Goal: Navigation & Orientation: Find specific page/section

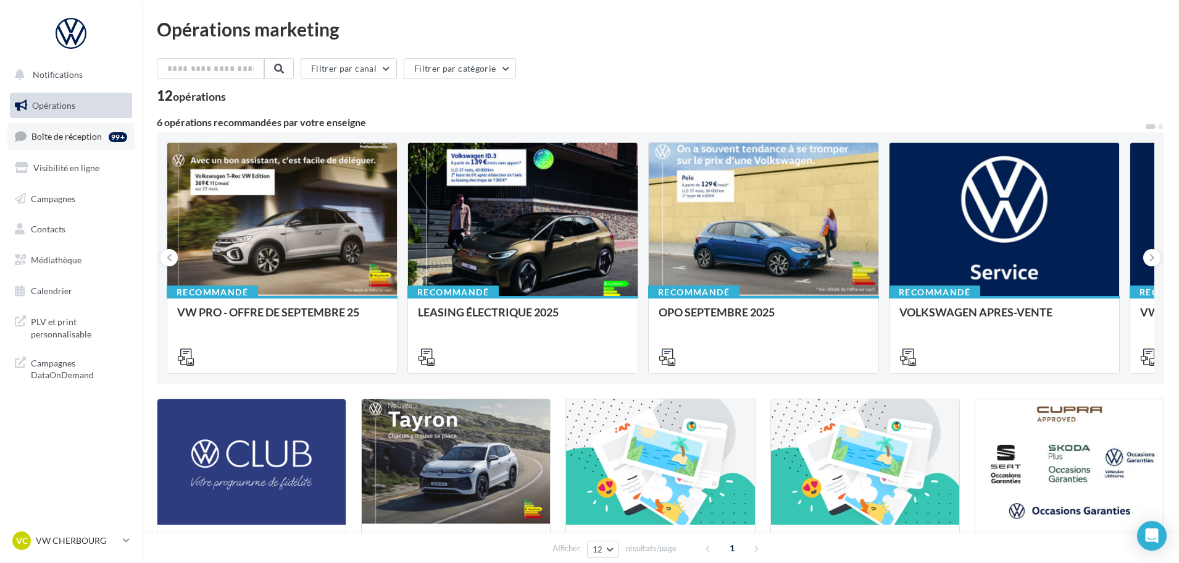
click at [62, 135] on span "Boîte de réception" at bounding box center [66, 136] width 70 height 10
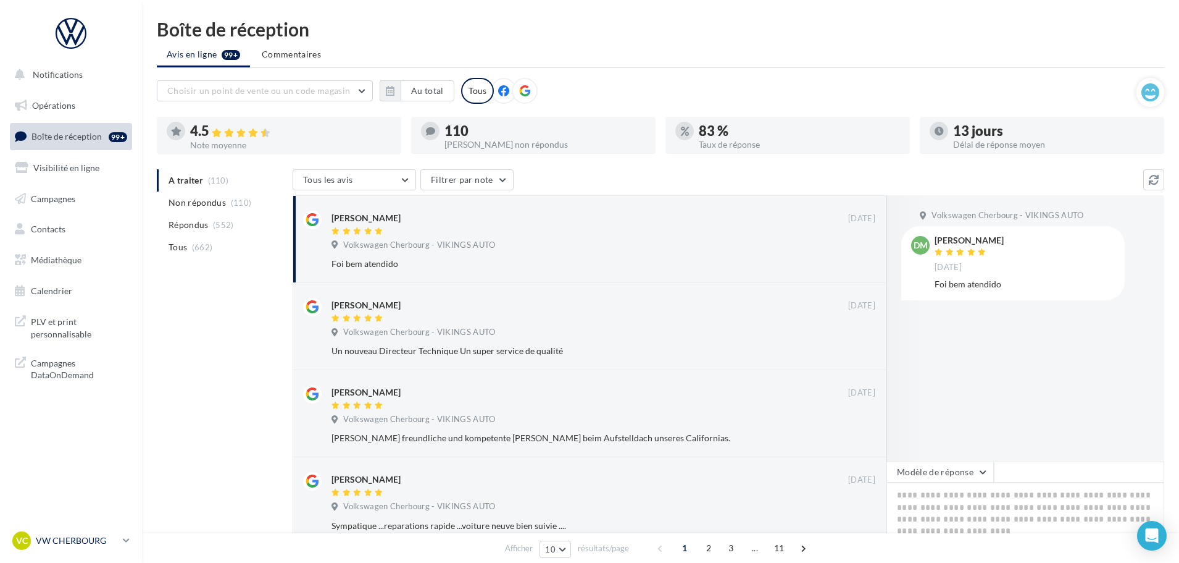
click at [75, 543] on p "VW CHERBOURG" at bounding box center [77, 540] width 82 height 12
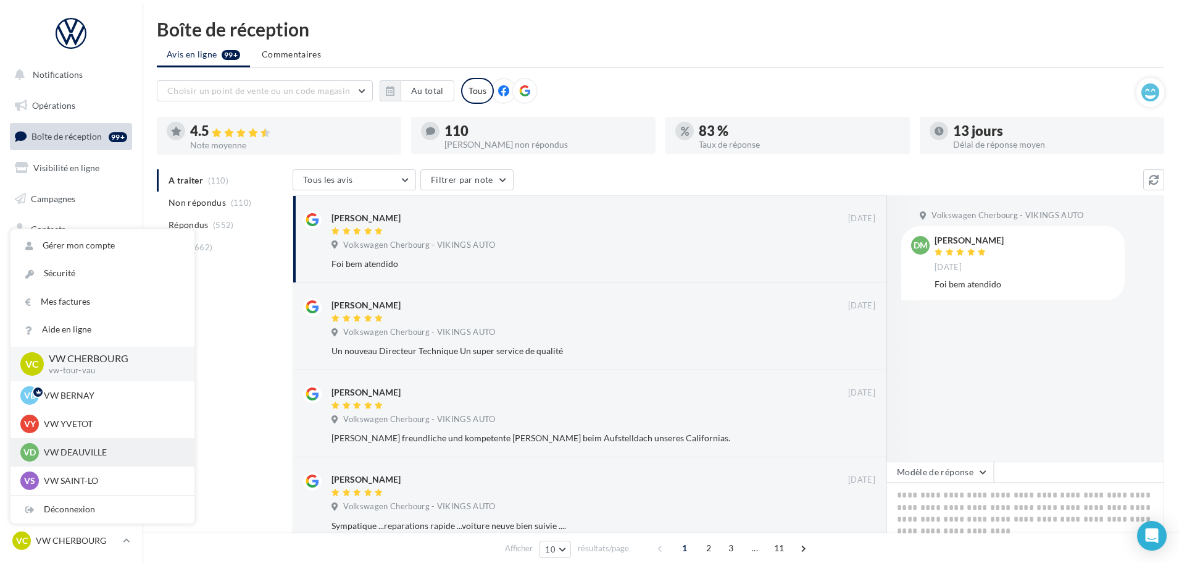
click at [72, 449] on p "VW DEAUVILLE" at bounding box center [112, 452] width 136 height 12
